Goal: Task Accomplishment & Management: Use online tool/utility

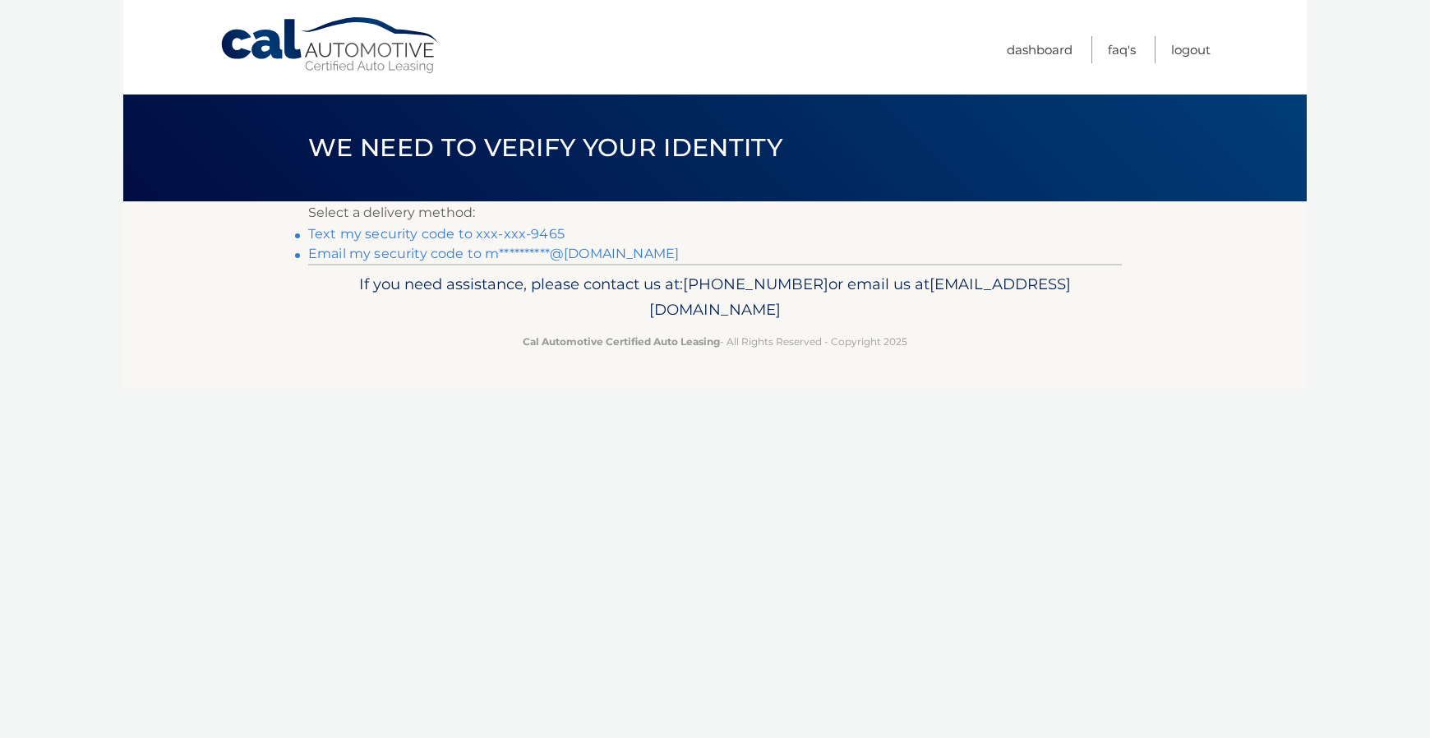
click at [510, 232] on link "Text my security code to xxx-xxx-9465" at bounding box center [436, 234] width 256 height 16
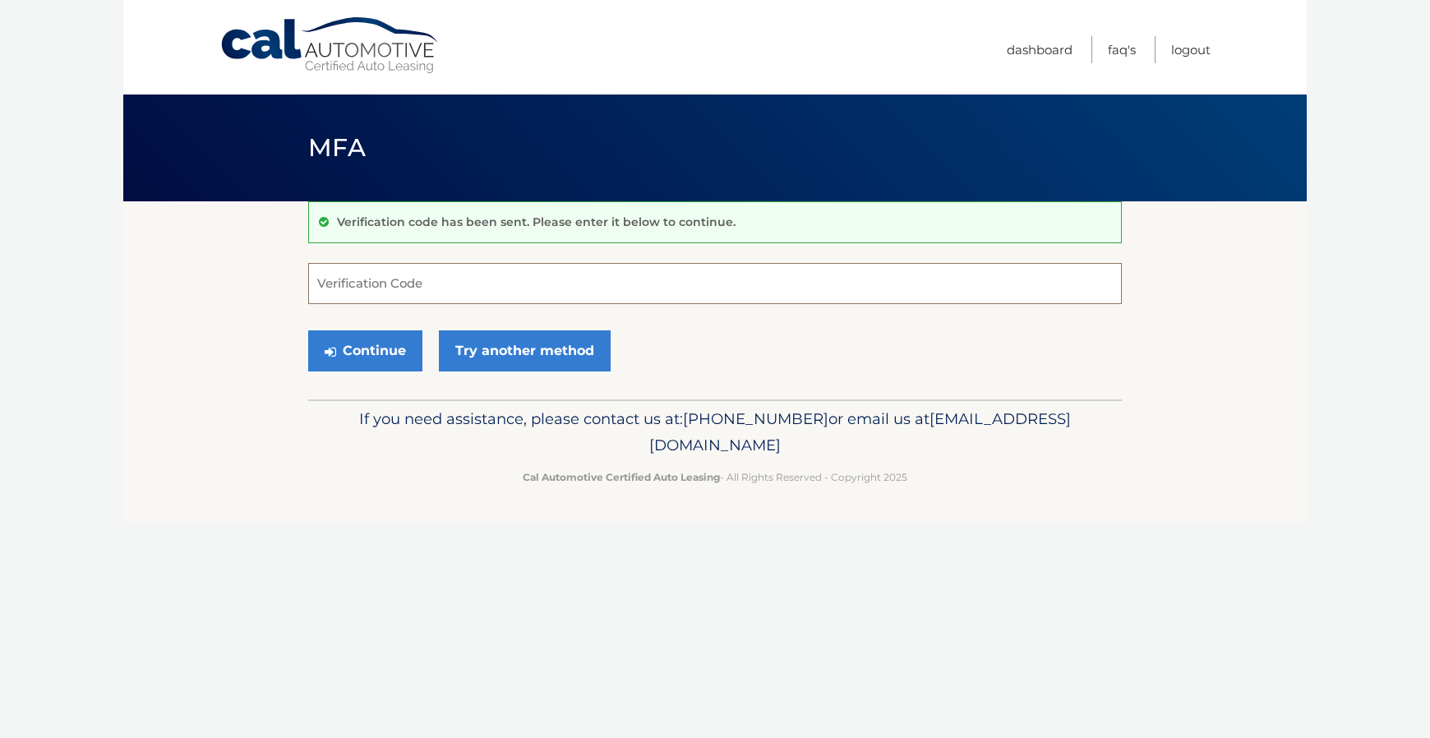
click at [412, 289] on input "Verification Code" at bounding box center [715, 283] width 814 height 41
type input "905601"
click at [375, 344] on button "Continue" at bounding box center [365, 350] width 114 height 41
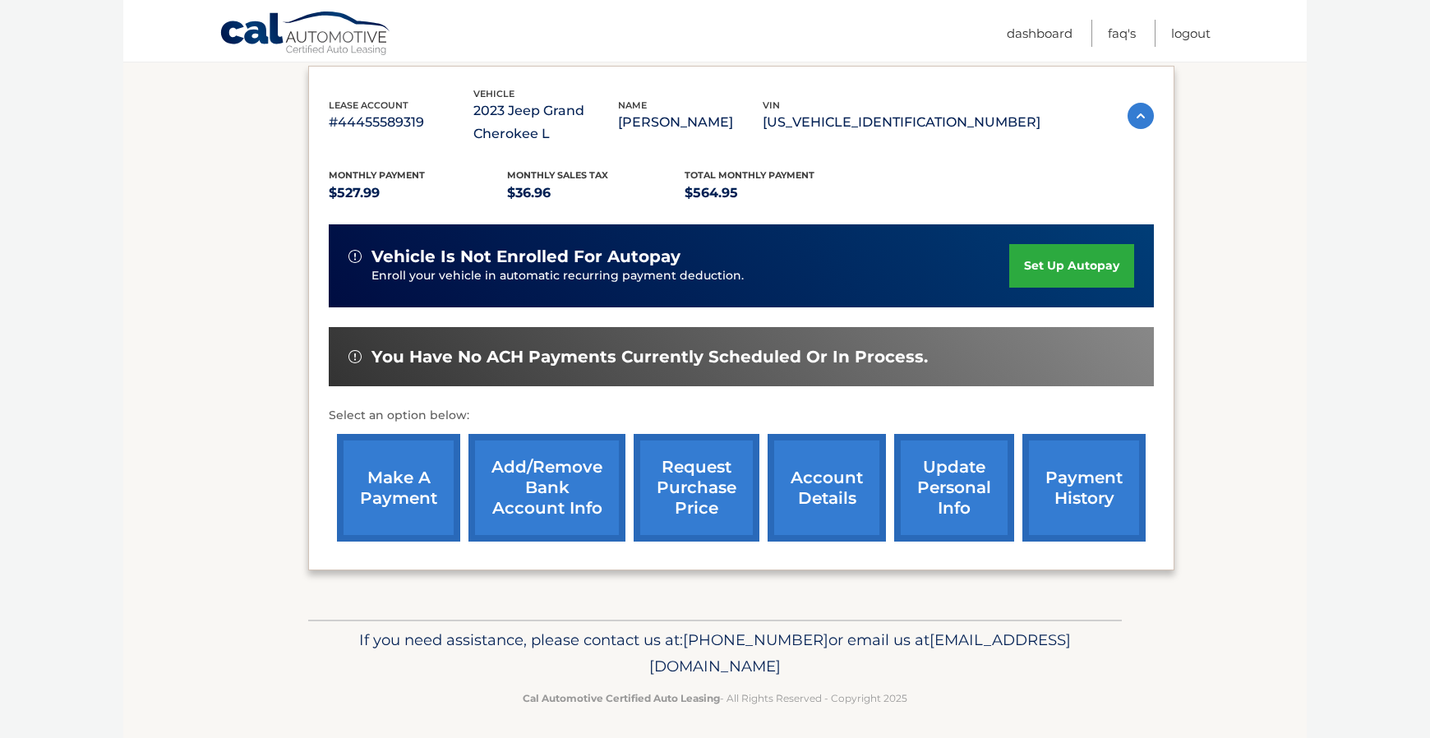
scroll to position [275, 0]
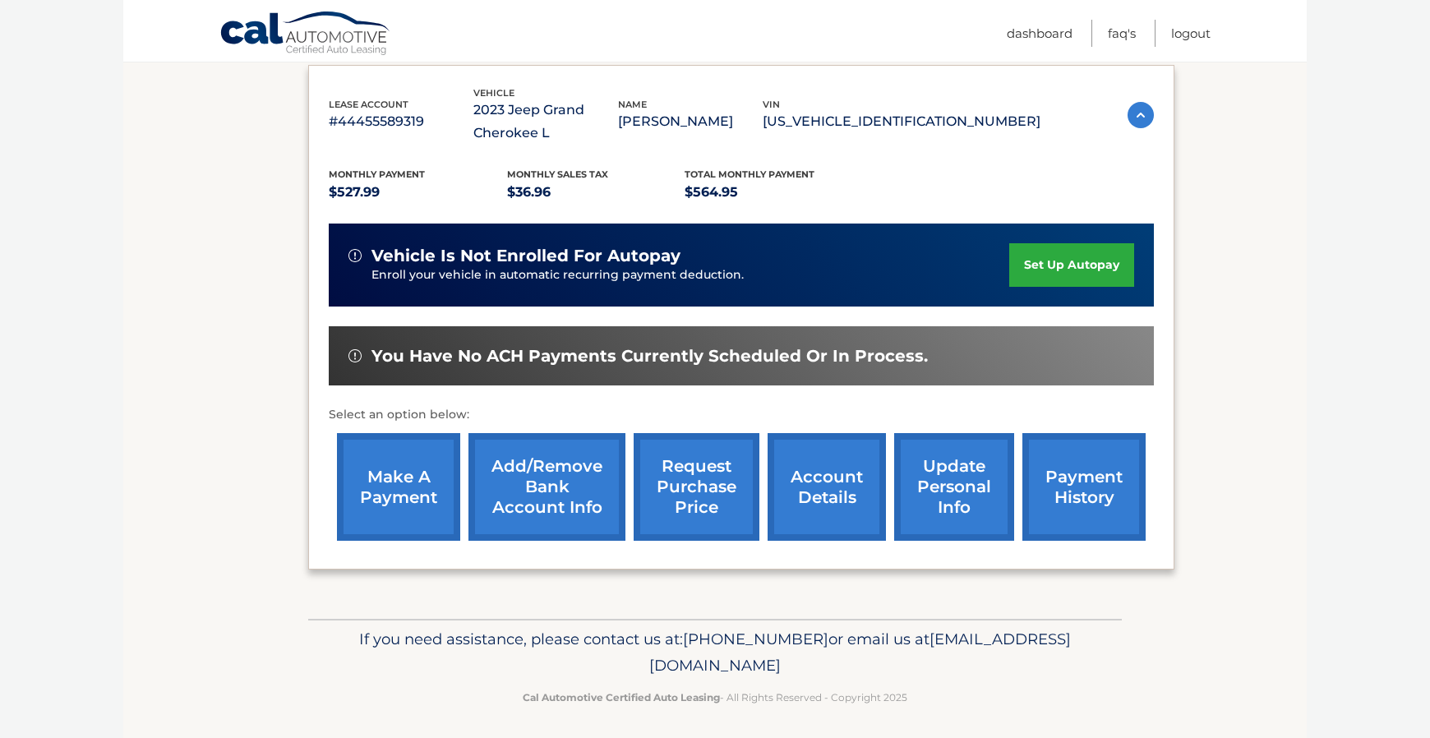
click at [391, 474] on link "make a payment" at bounding box center [398, 487] width 123 height 108
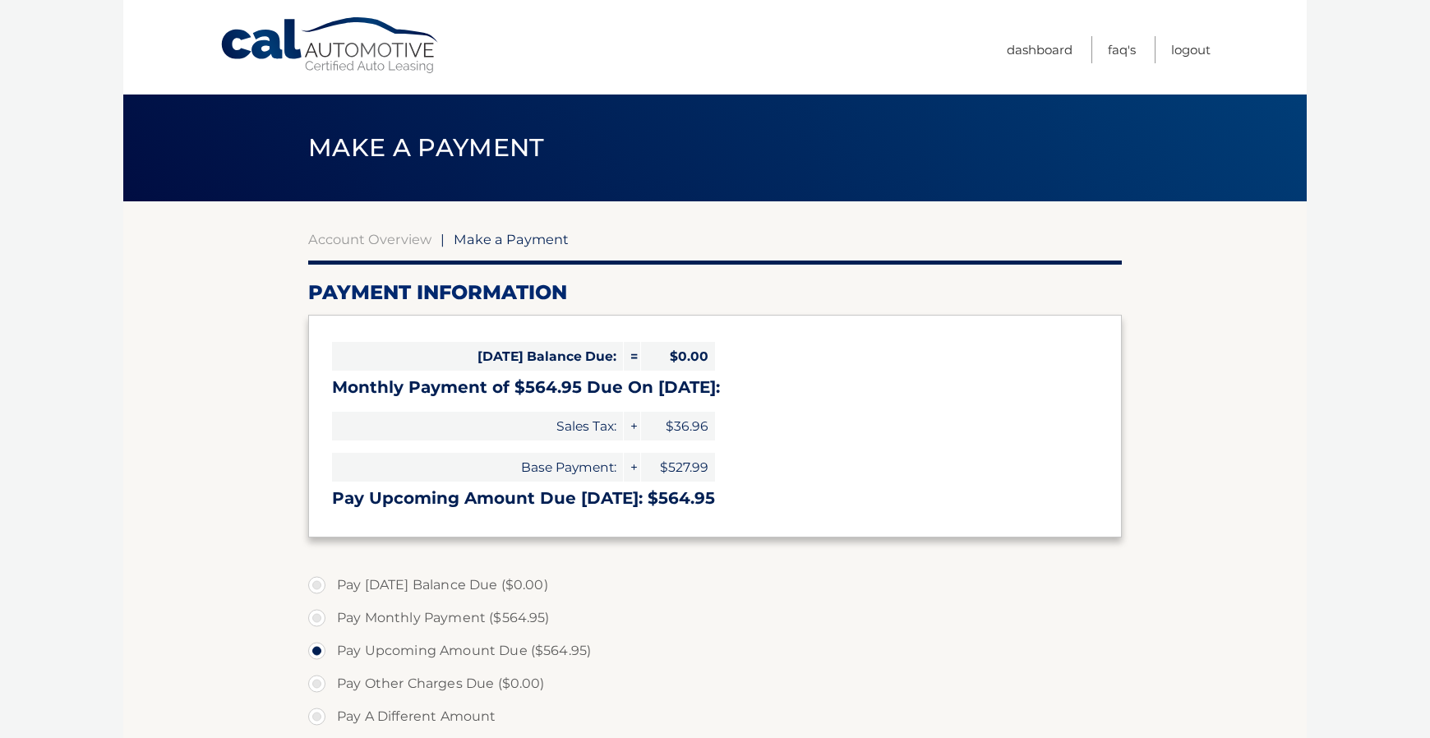
select select "OGM4ZWE2NmMtODZkZi00ZjljLWE1MTUtZmQyNDkxNTdjZDFh"
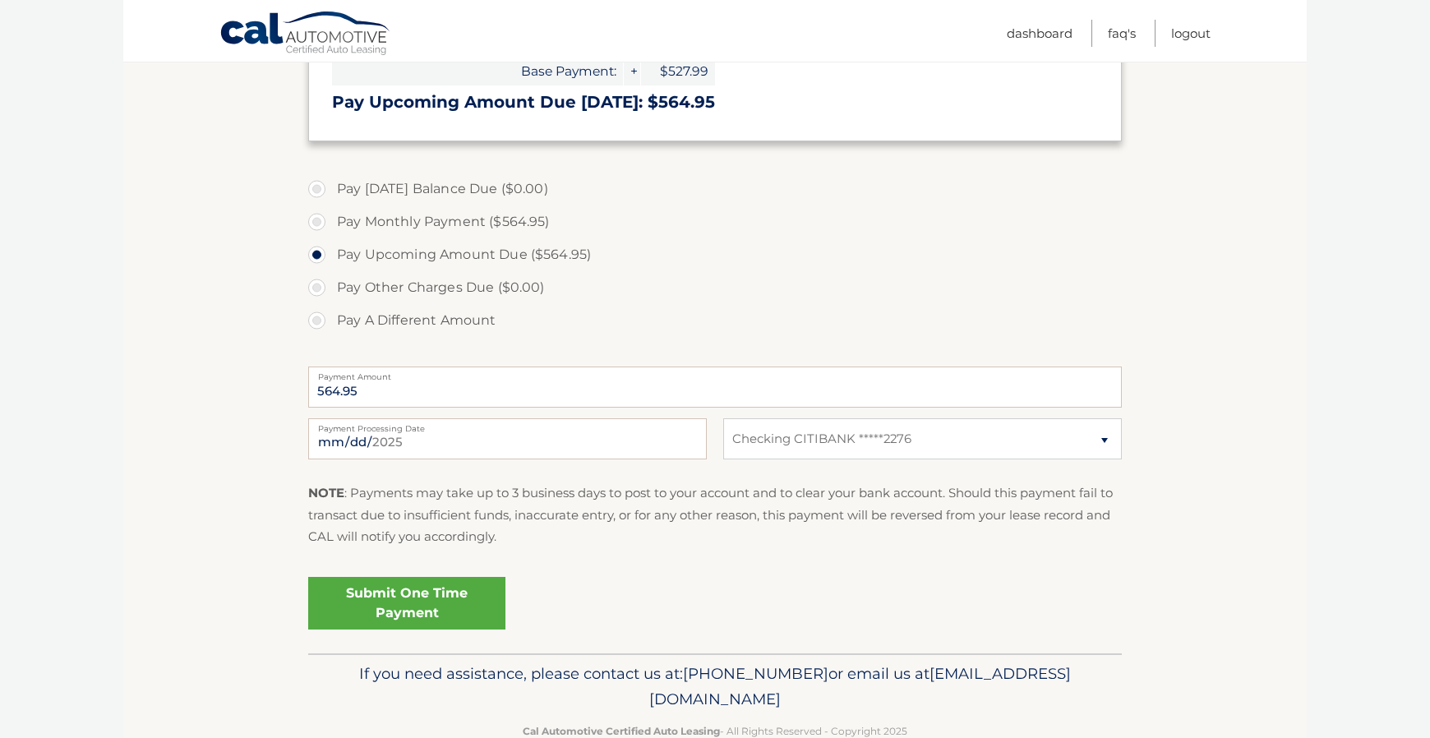
scroll to position [397, 0]
click at [398, 596] on link "Submit One Time Payment" at bounding box center [406, 602] width 197 height 53
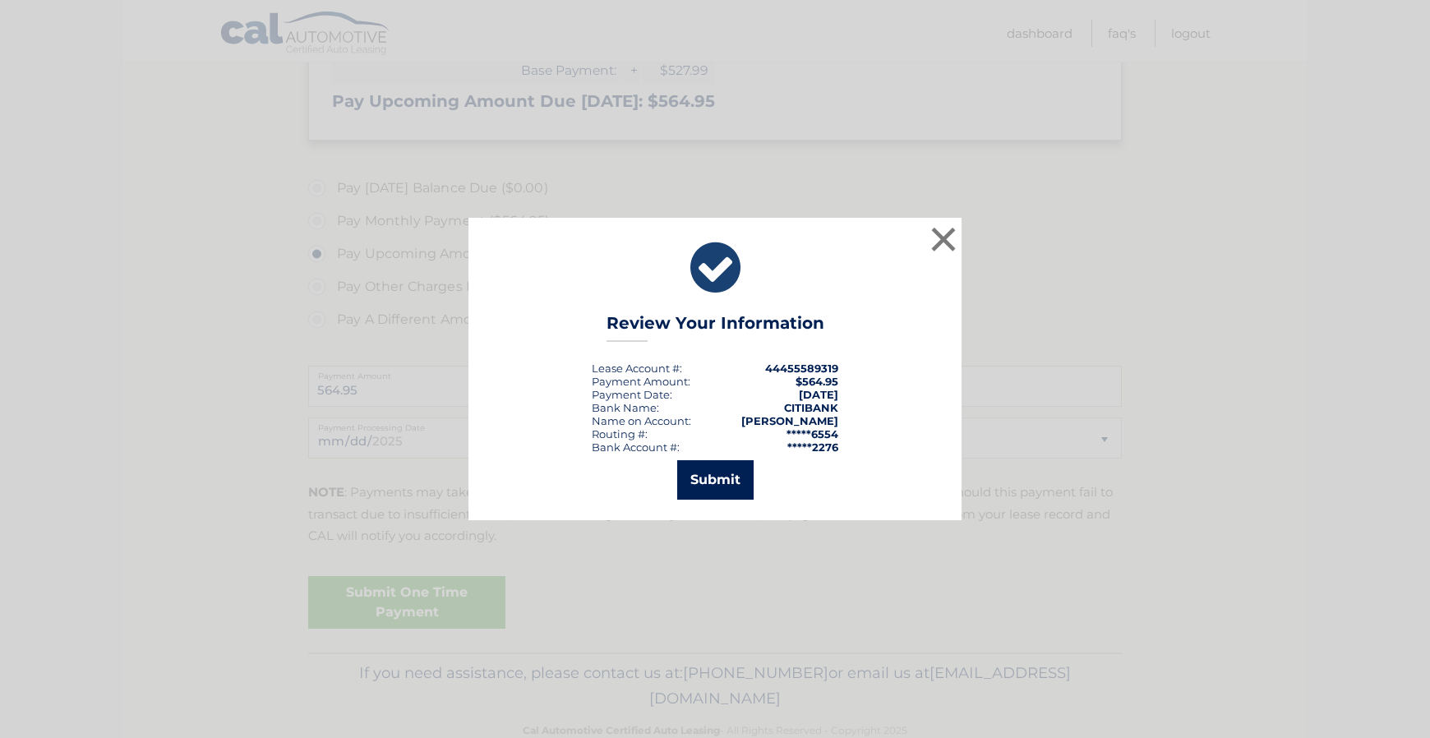
click at [706, 484] on button "Submit" at bounding box center [715, 479] width 76 height 39
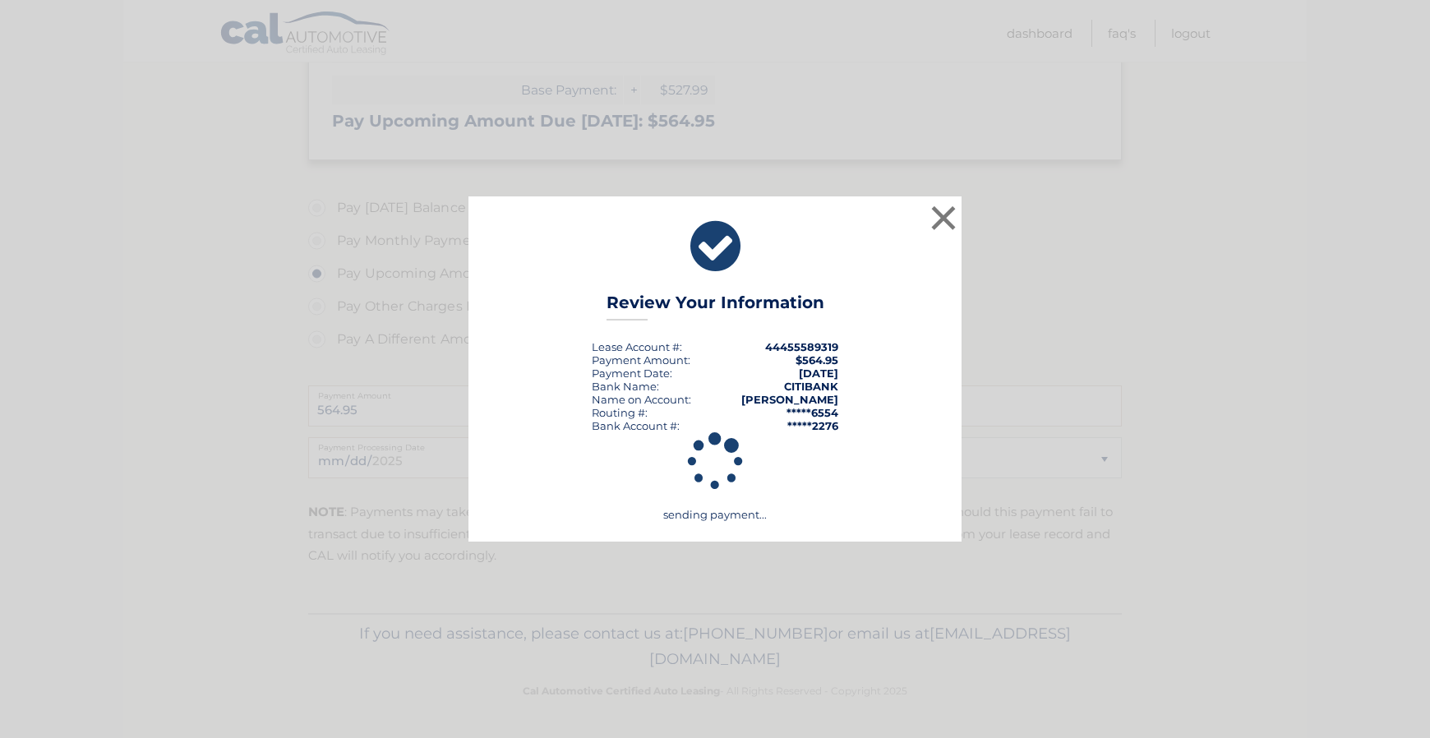
scroll to position [373, 0]
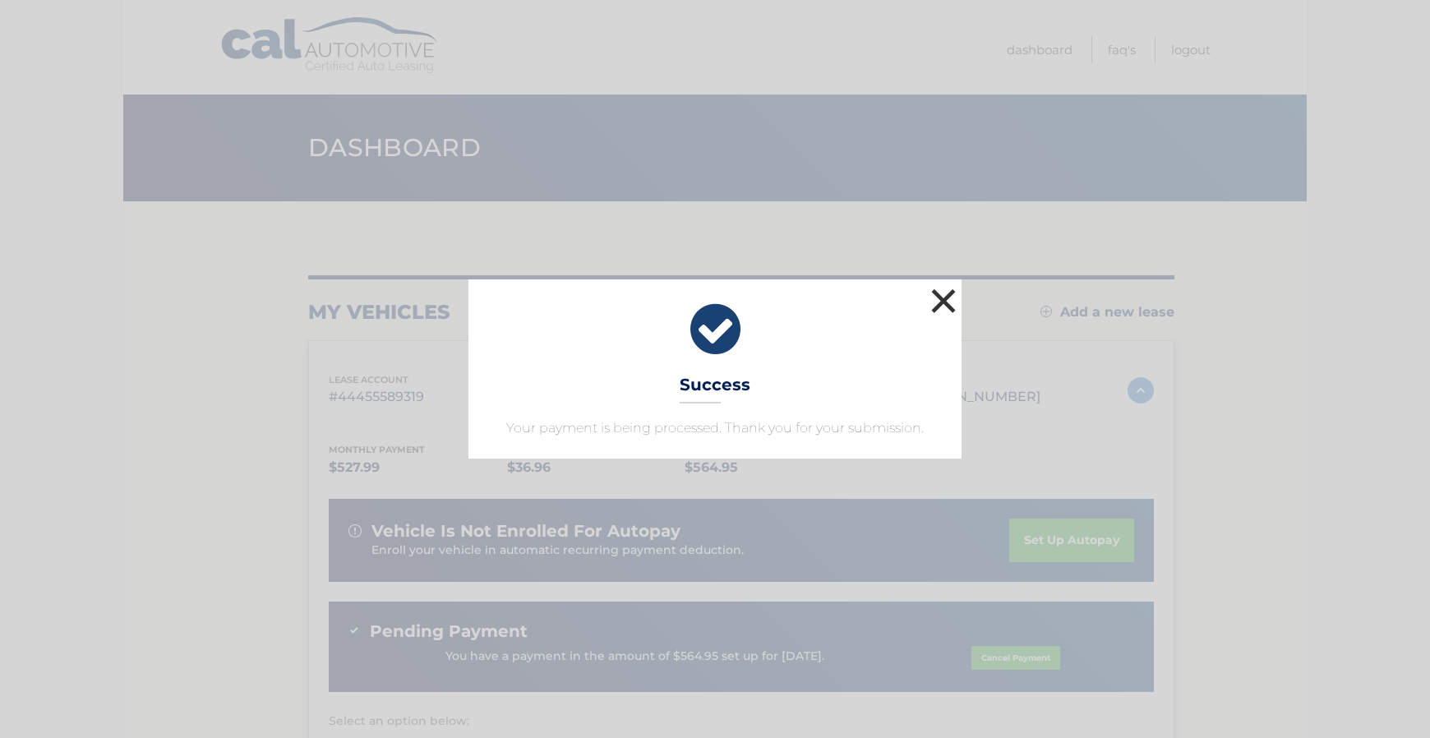
click at [941, 299] on button "×" at bounding box center [943, 300] width 33 height 33
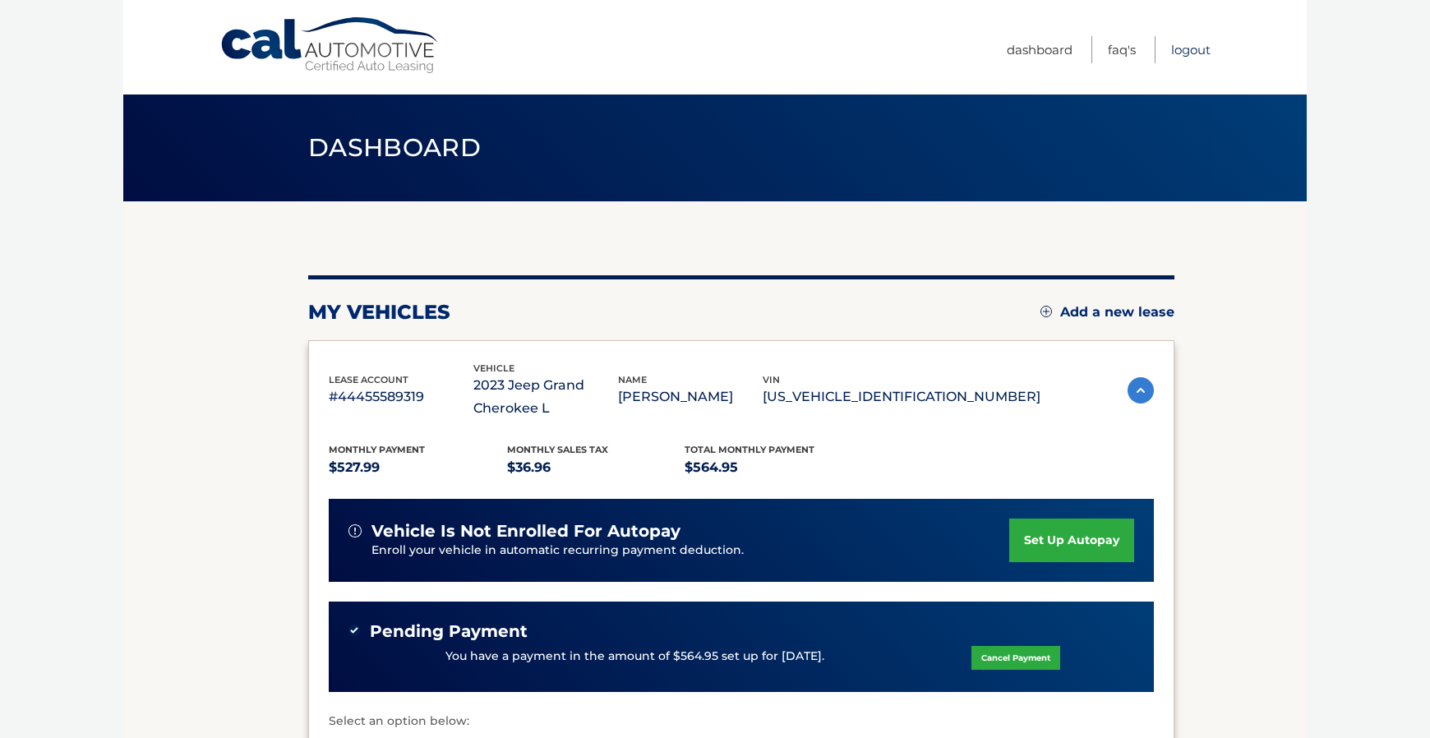
click at [1189, 51] on link "Logout" at bounding box center [1190, 49] width 39 height 27
